Goal: Entertainment & Leisure: Consume media (video, audio)

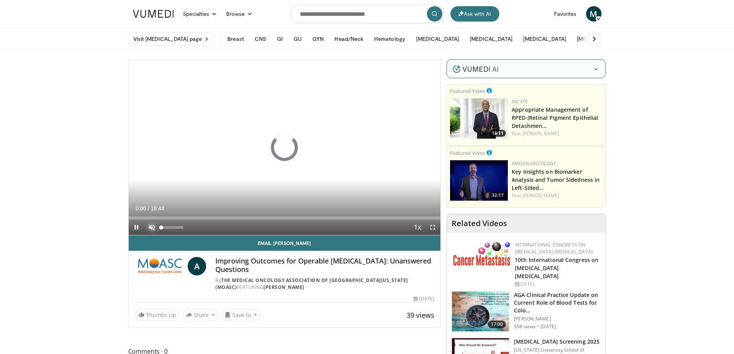
click at [147, 228] on span "Video Player" at bounding box center [151, 227] width 15 height 15
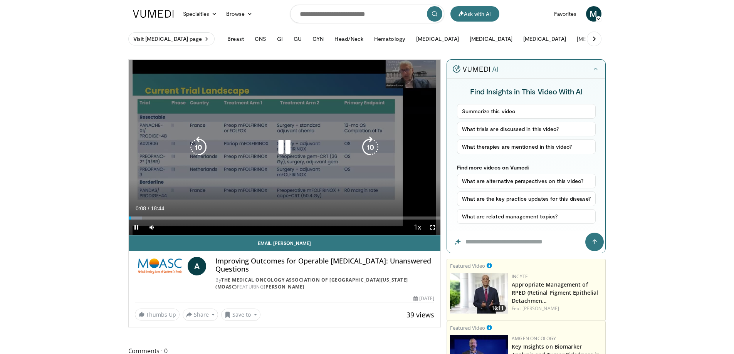
click at [375, 151] on icon "Video Player" at bounding box center [370, 147] width 22 height 22
drag, startPoint x: 168, startPoint y: 227, endPoint x: 349, endPoint y: 75, distance: 235.9
click at [173, 227] on div "Volume Level" at bounding box center [167, 227] width 12 height 3
